Goal: Register for event/course

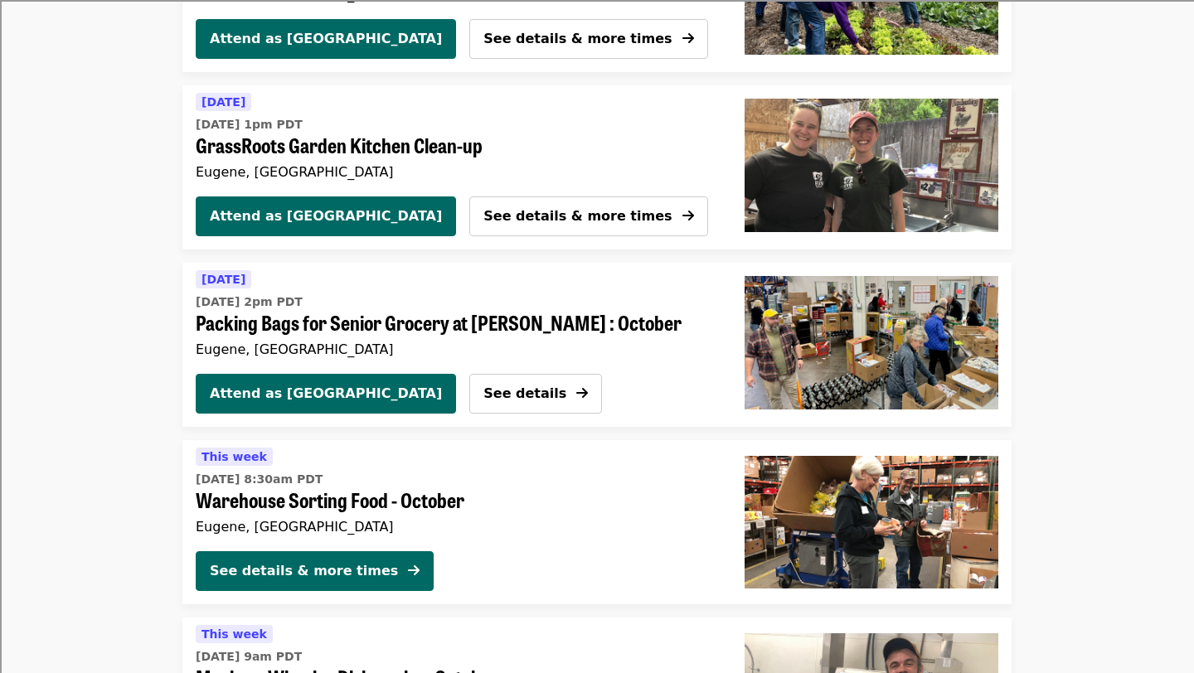
scroll to position [1682, 0]
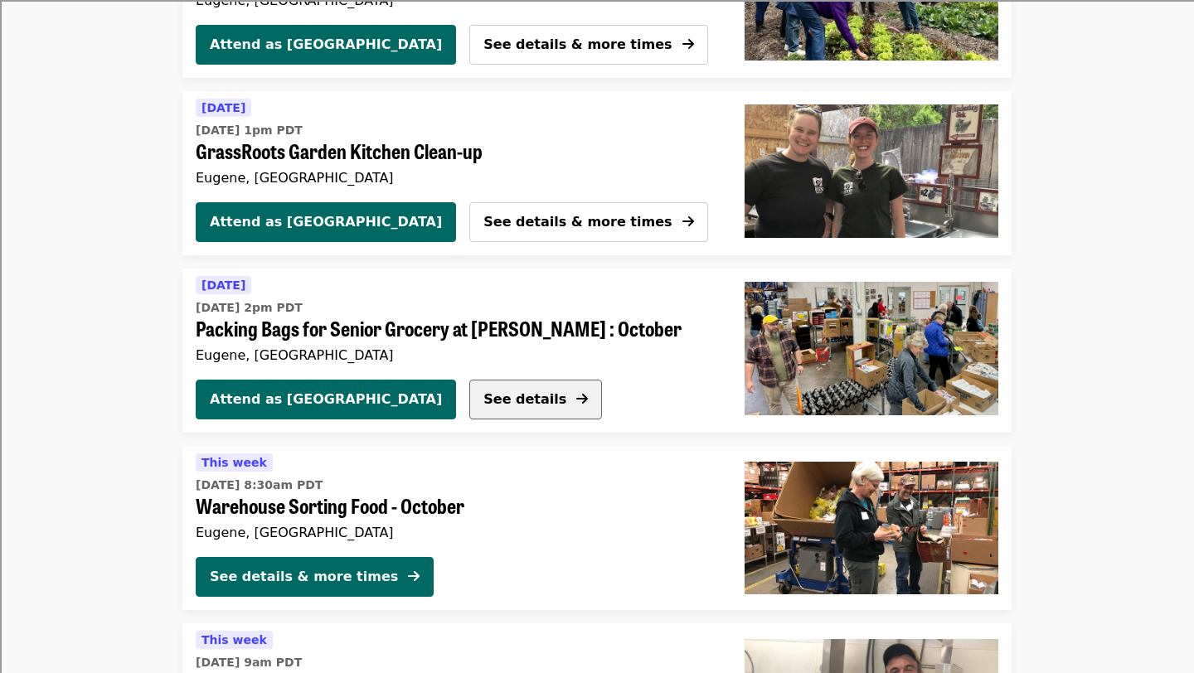
click at [483, 405] on span "See details" at bounding box center [524, 399] width 83 height 16
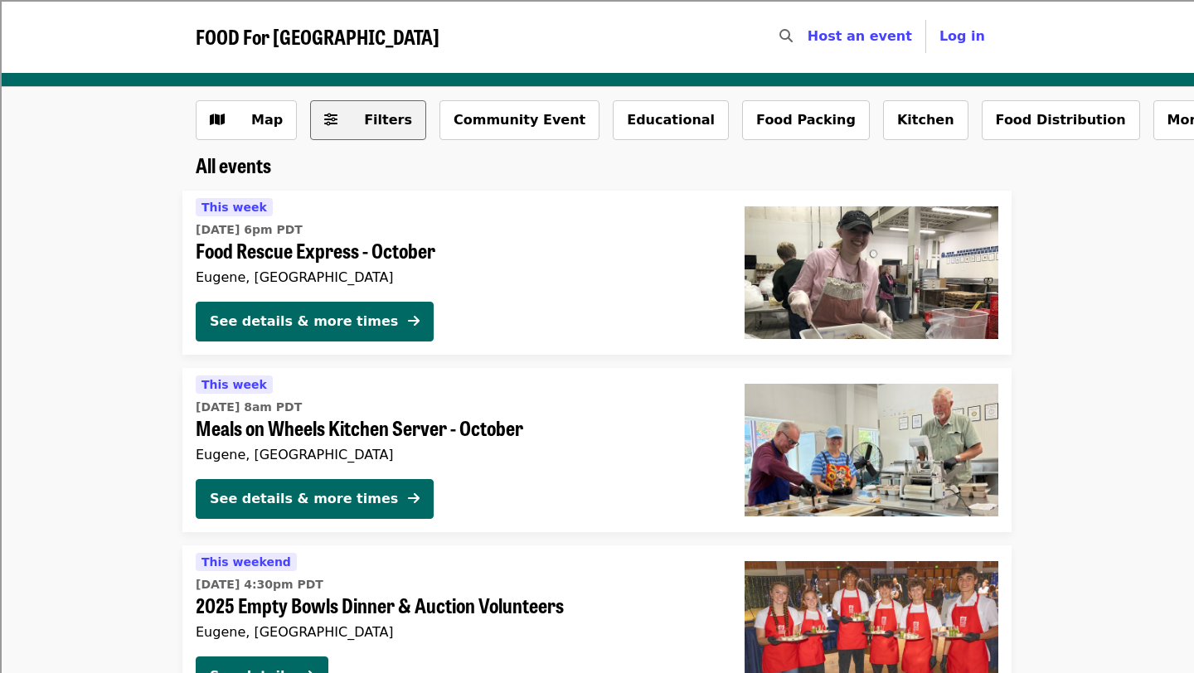
click at [347, 118] on span "Filters" at bounding box center [379, 120] width 65 height 20
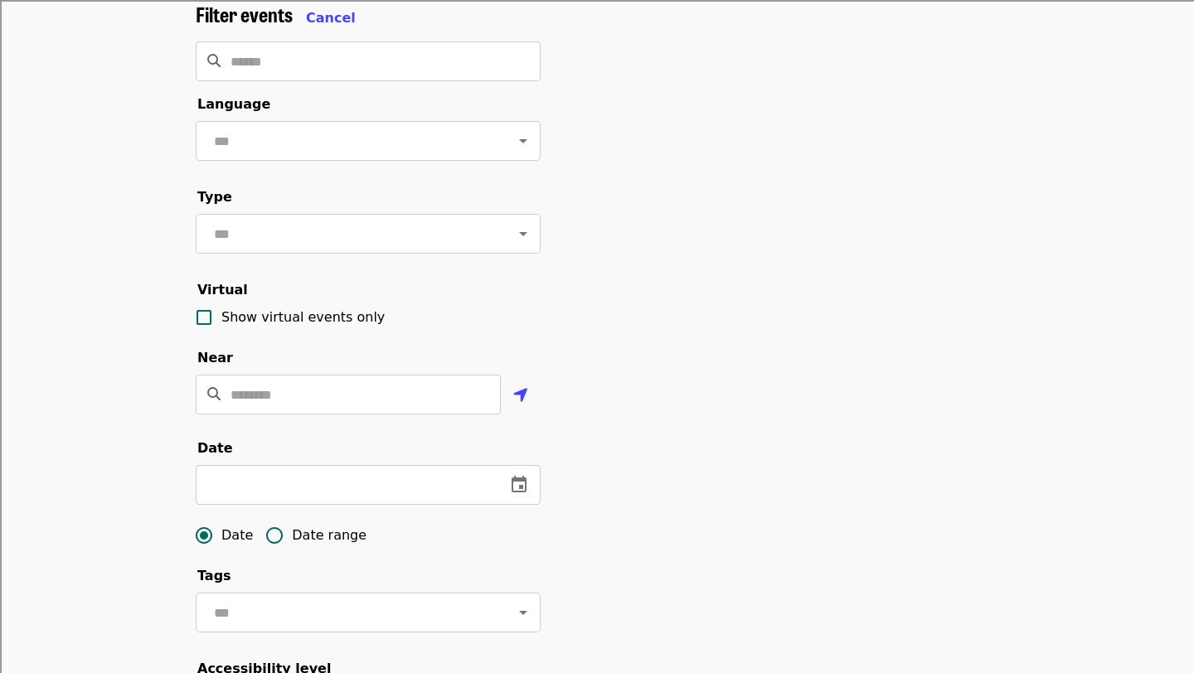
scroll to position [100, 0]
click at [519, 478] on icon "change date" at bounding box center [519, 483] width 20 height 20
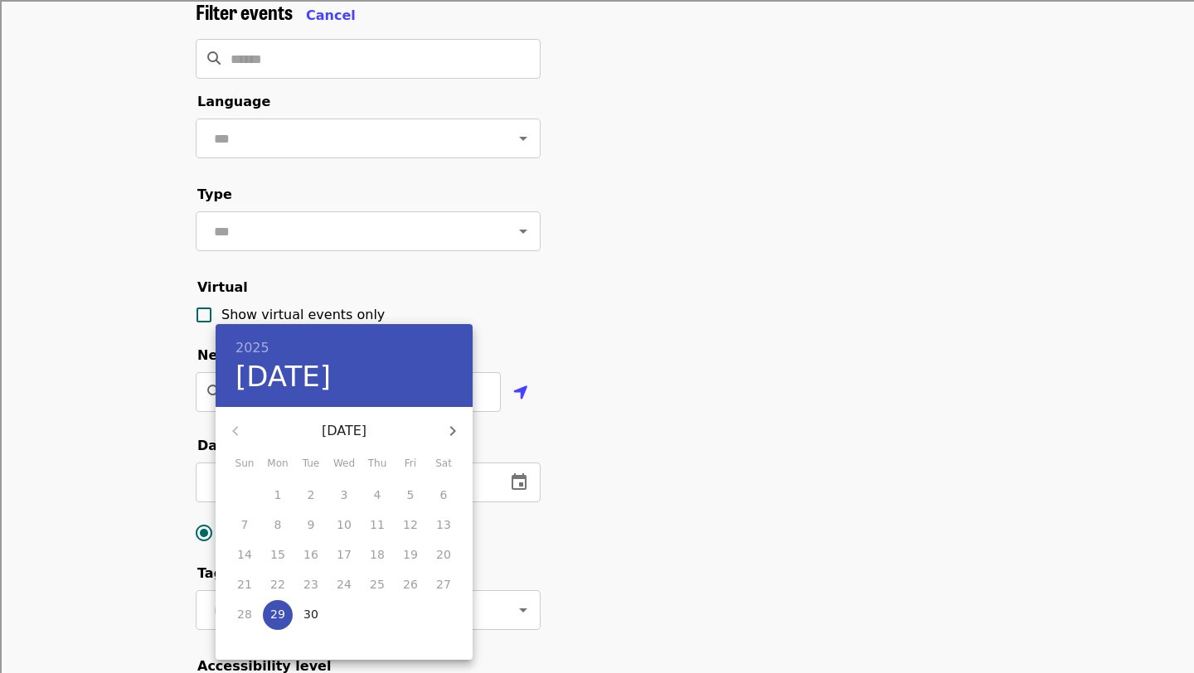
click at [452, 433] on icon "button" at bounding box center [453, 431] width 6 height 10
click at [415, 531] on p "10" at bounding box center [410, 525] width 15 height 17
type input "**********"
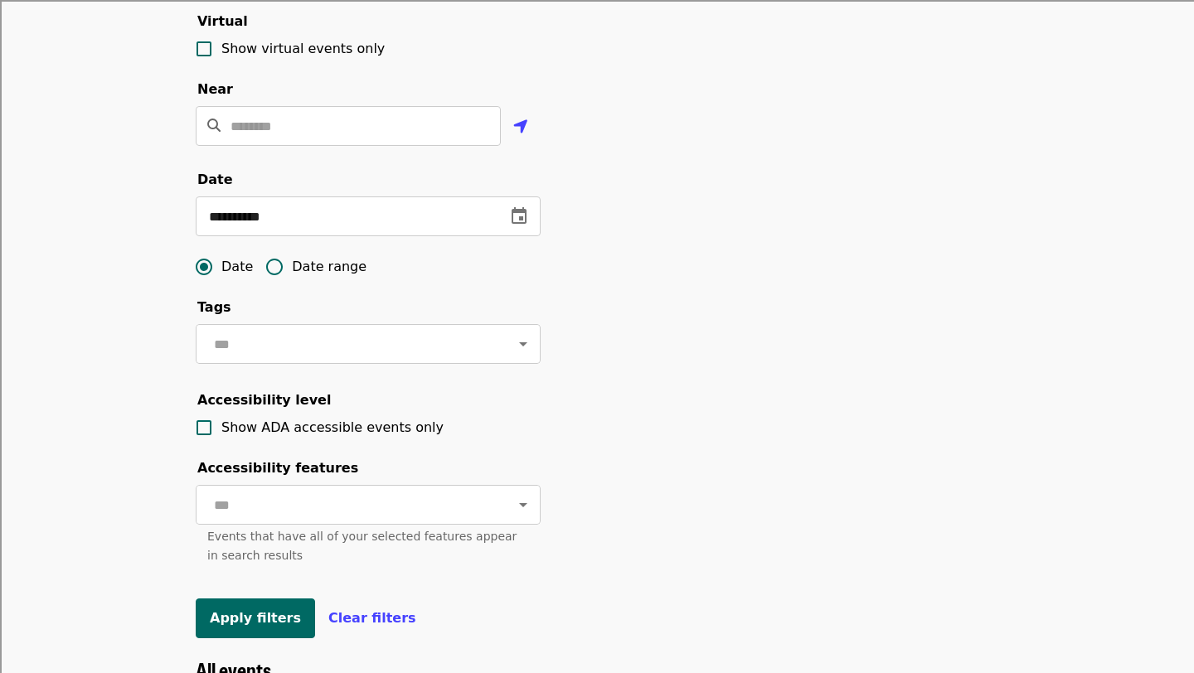
scroll to position [368, 0]
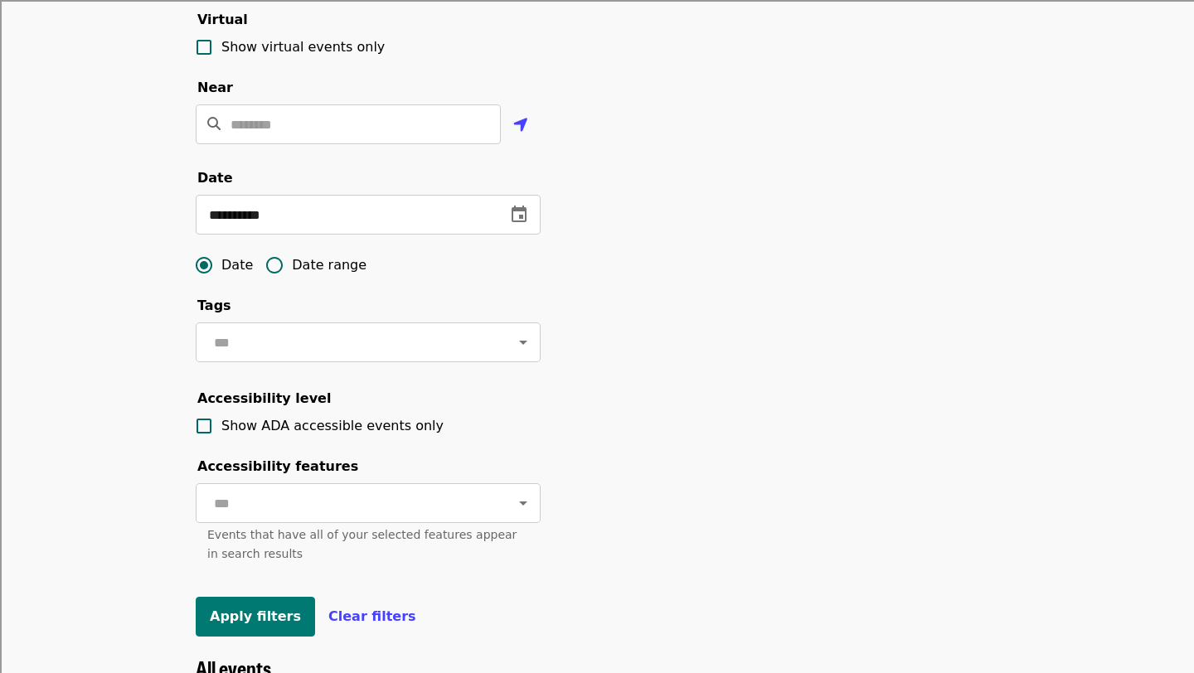
click at [240, 617] on span "Apply filters" at bounding box center [255, 617] width 91 height 16
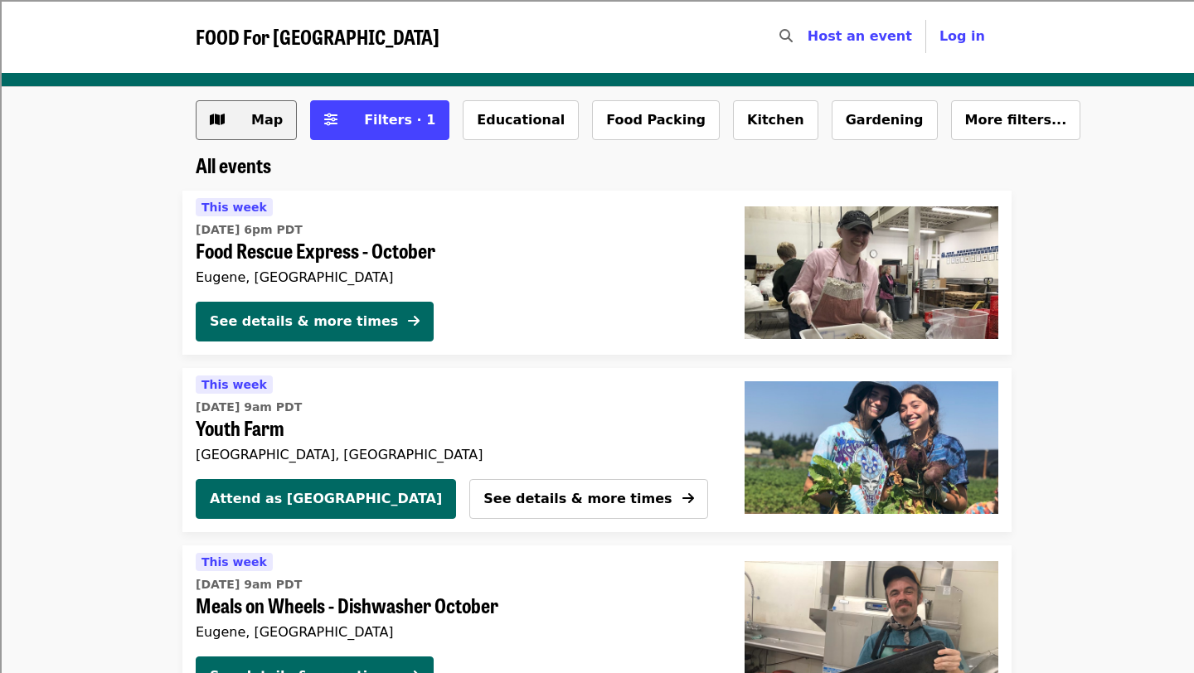
click at [268, 128] on span "Map" at bounding box center [267, 120] width 32 height 16
